Goal: Check status: Check status

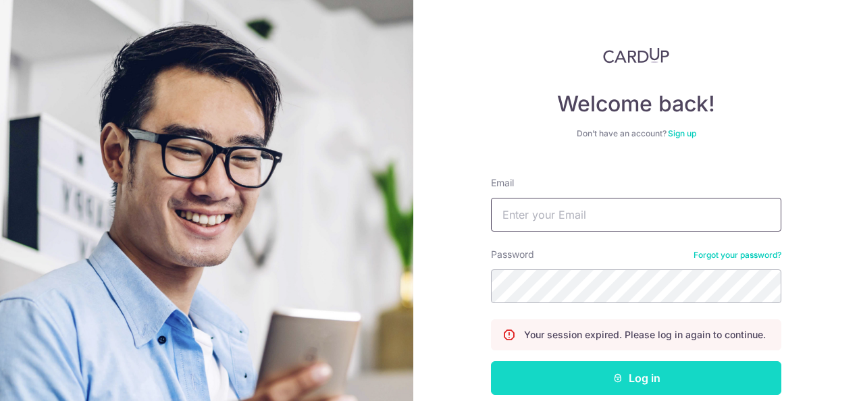
type input "[EMAIL_ADDRESS][DOMAIN_NAME]"
click at [605, 373] on button "Log in" at bounding box center [636, 378] width 290 height 34
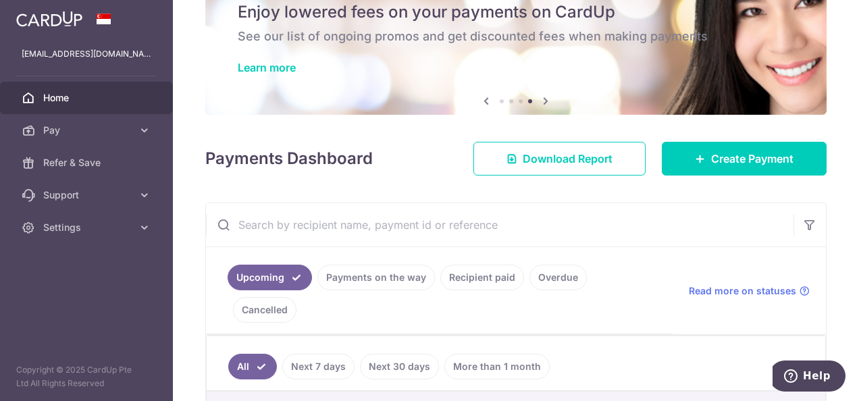
scroll to position [135, 0]
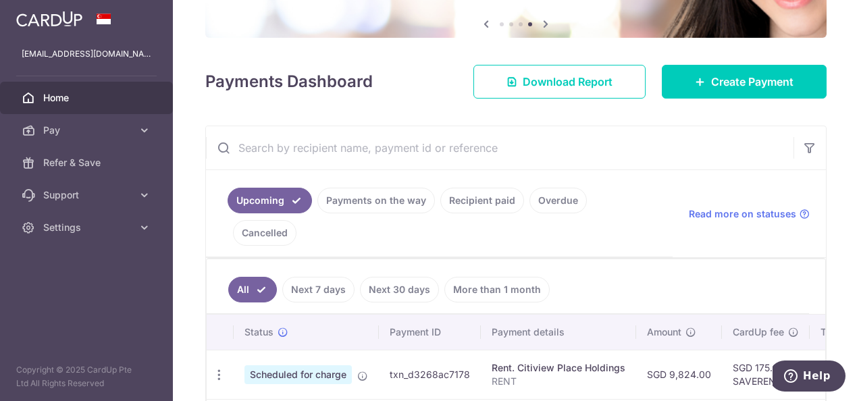
click at [381, 201] on link "Payments on the way" at bounding box center [375, 201] width 117 height 26
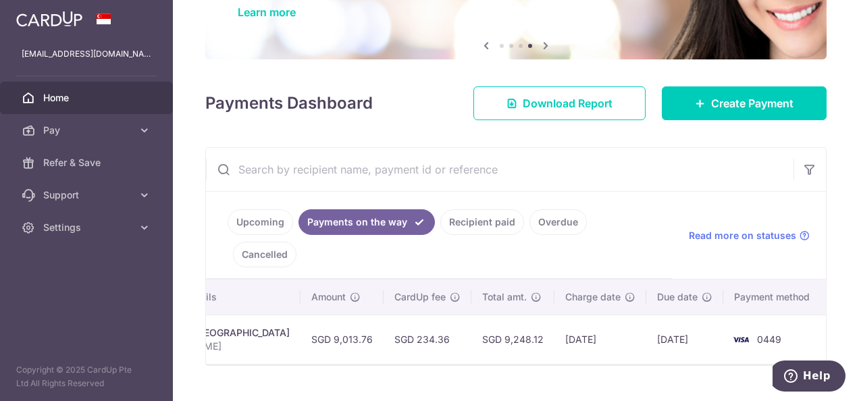
scroll to position [0, 350]
